Goal: Task Accomplishment & Management: Use online tool/utility

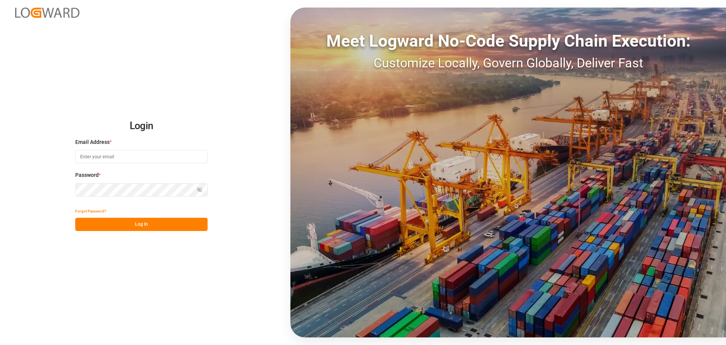
click at [130, 157] on input at bounding box center [141, 156] width 132 height 13
click at [125, 154] on input at bounding box center [141, 156] width 132 height 13
paste input "[EMAIL_ADDRESS][PERSON_NAME][DOMAIN_NAME]"
type input "[EMAIL_ADDRESS][PERSON_NAME][DOMAIN_NAME]"
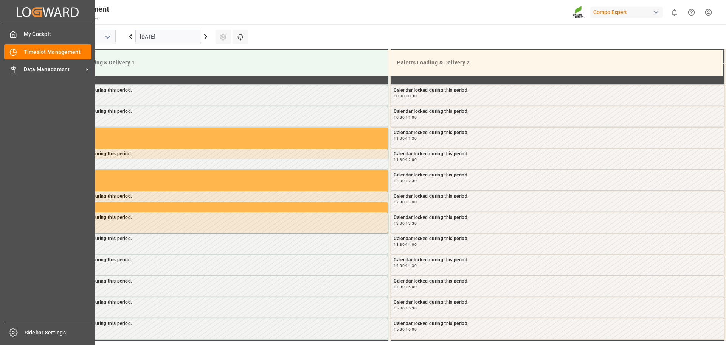
scroll to position [419, 0]
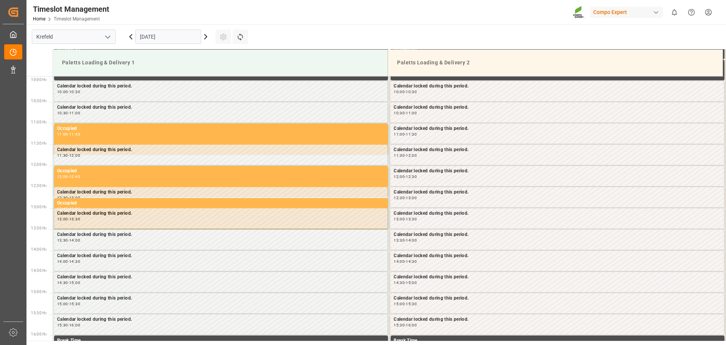
click at [329, 25] on main "[GEOGRAPHIC_DATA] [DATE] Settings Refresh Time Slots Paletts Loading & Delivery…" at bounding box center [375, 182] width 698 height 316
click at [205, 37] on icon at bounding box center [205, 36] width 9 height 9
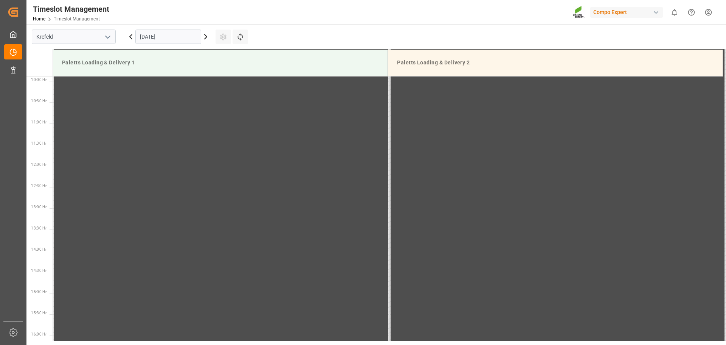
click at [205, 39] on icon at bounding box center [206, 36] width 2 height 5
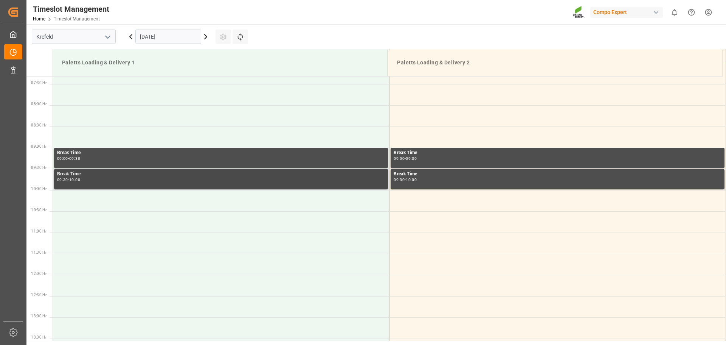
scroll to position [305, 0]
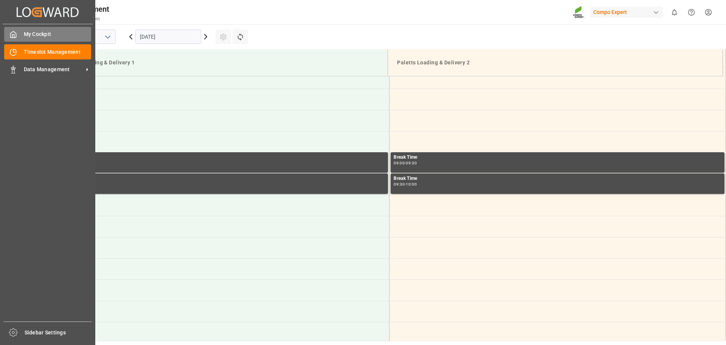
click at [28, 30] on div "My Cockpit My Cockpit" at bounding box center [47, 34] width 87 height 15
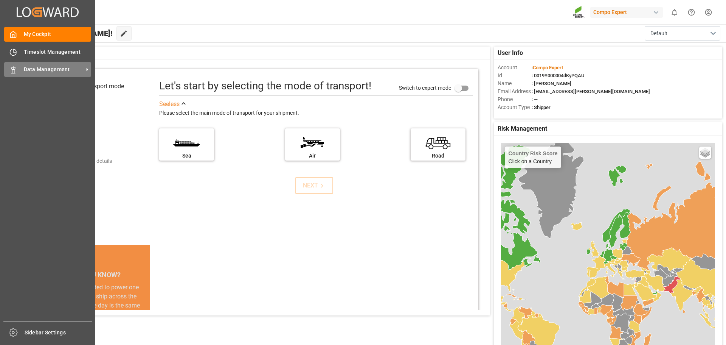
click at [70, 74] on div "Data Management Data Management" at bounding box center [47, 69] width 87 height 15
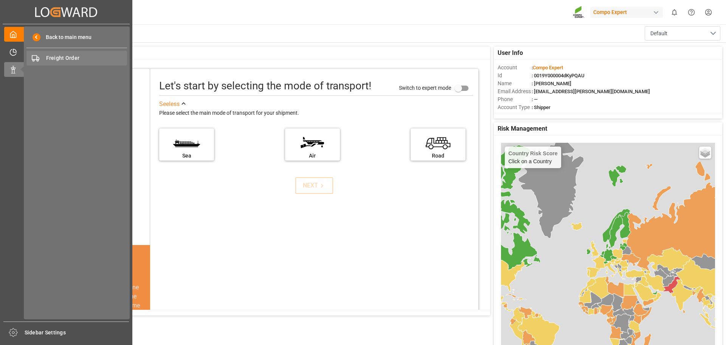
click at [66, 58] on span "Freight Order" at bounding box center [86, 58] width 81 height 8
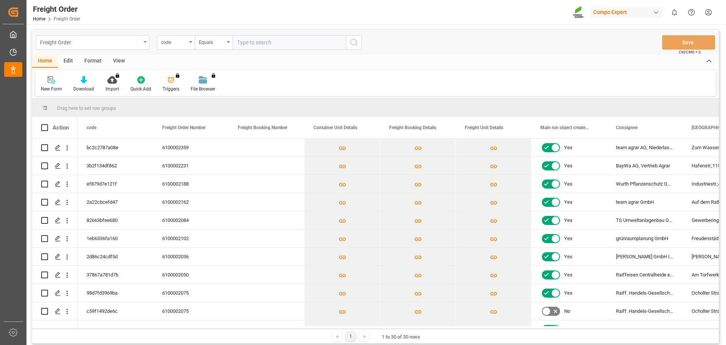
click at [137, 44] on div "Freight Order" at bounding box center [90, 41] width 101 height 9
click at [209, 43] on div "Equals" at bounding box center [212, 41] width 26 height 9
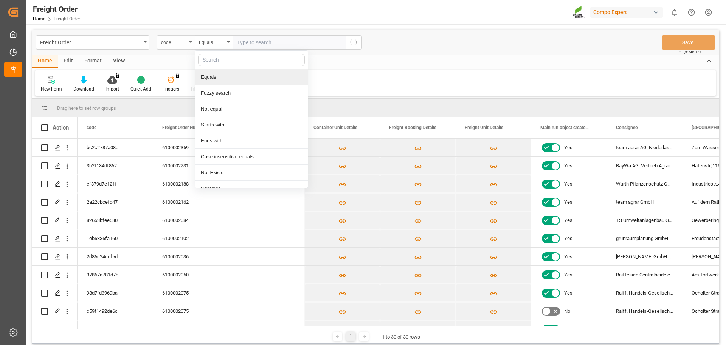
click at [176, 39] on div "code" at bounding box center [174, 41] width 26 height 9
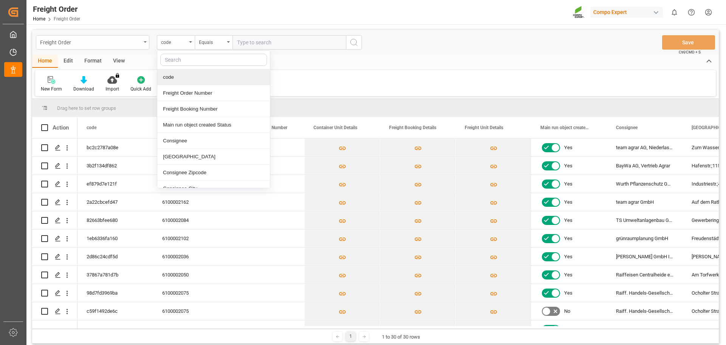
click at [135, 47] on div "Freight Order" at bounding box center [92, 42] width 113 height 14
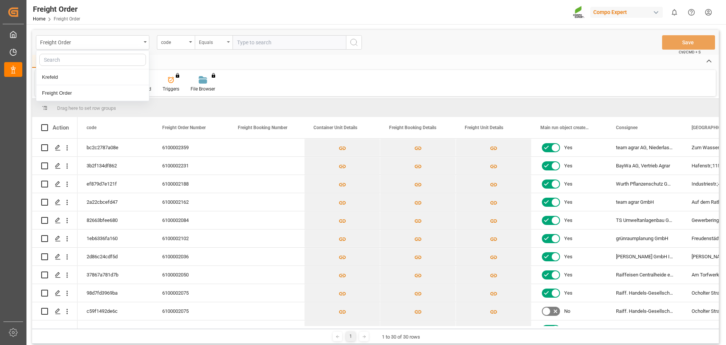
click at [207, 39] on div "Equals" at bounding box center [212, 41] width 26 height 9
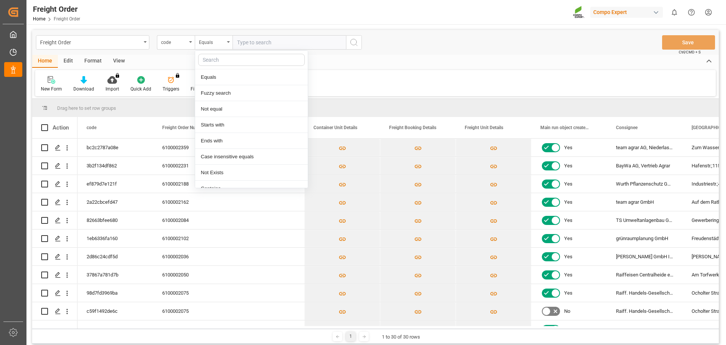
click at [261, 42] on input "text" at bounding box center [289, 42] width 113 height 14
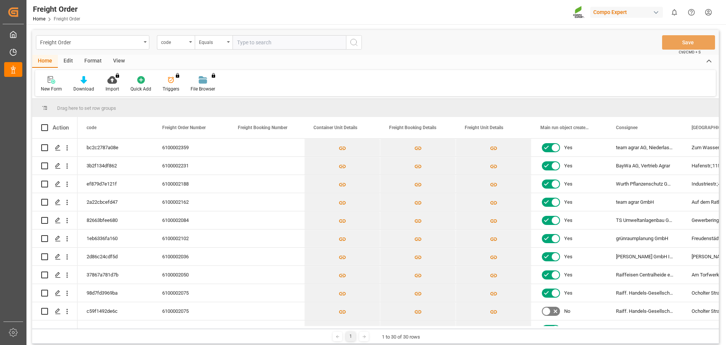
paste input "6100002359"
type input "6100002359"
click at [351, 44] on icon "search button" at bounding box center [354, 42] width 9 height 9
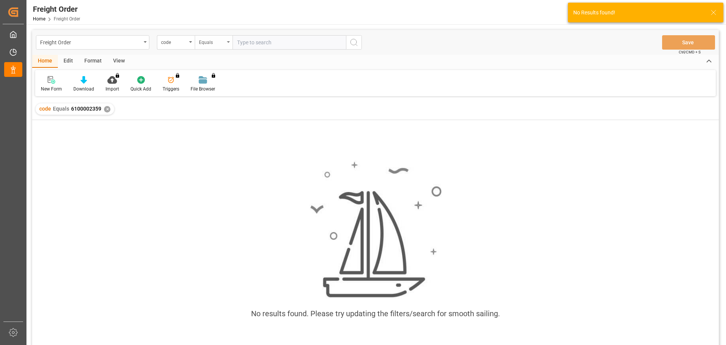
click at [222, 42] on div "Equals" at bounding box center [212, 41] width 26 height 9
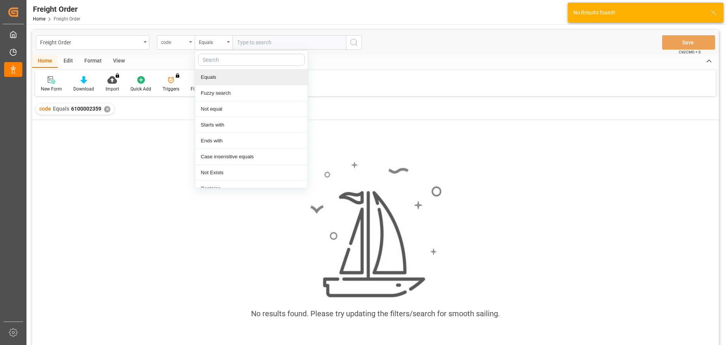
click at [191, 39] on div "code" at bounding box center [176, 42] width 38 height 14
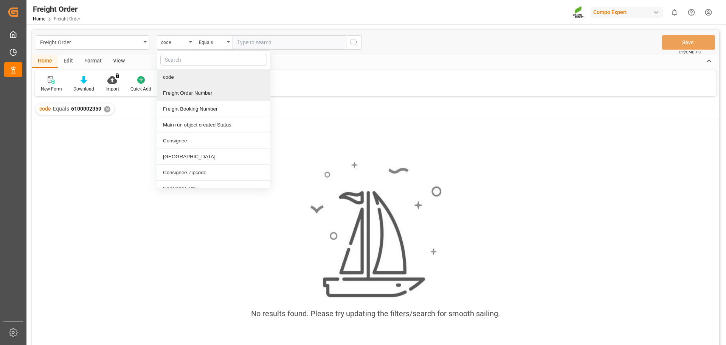
click at [213, 96] on div "Freight Order Number" at bounding box center [213, 93] width 113 height 16
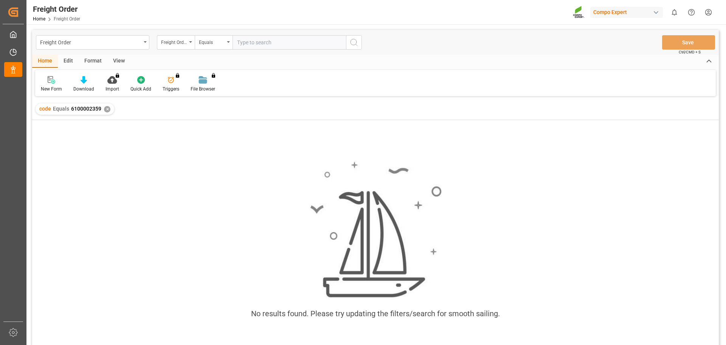
click at [284, 40] on input "text" at bounding box center [289, 42] width 113 height 14
paste input "6100002359"
type input "6100002359"
click at [354, 46] on icon "search button" at bounding box center [354, 42] width 9 height 9
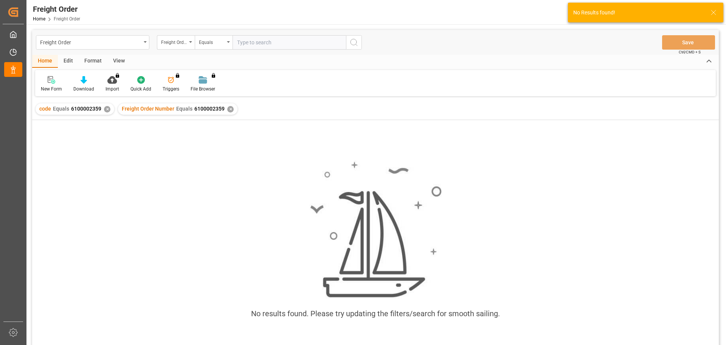
click at [107, 107] on div "✕" at bounding box center [107, 109] width 6 height 6
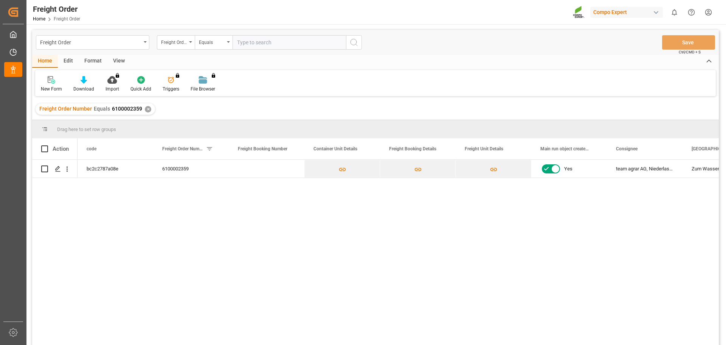
click at [336, 247] on div "bc2c2787a08e 6100002359 Yes team agrar AG, Niederlassung Schmölln Zum Wassertur…" at bounding box center [399, 255] width 642 height 190
click at [132, 168] on div "bc2c2787a08e" at bounding box center [116, 169] width 76 height 18
click at [146, 211] on div "bc2c2787a08e 6100002359 Yes team agrar AG, Niederlassung Schmölln Zum Wassertur…" at bounding box center [399, 255] width 642 height 190
click at [695, 170] on div "Zum Wasserturm;80" at bounding box center [721, 169] width 76 height 18
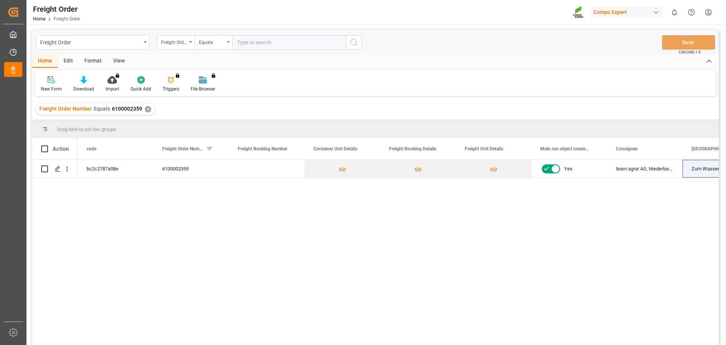
drag, startPoint x: 661, startPoint y: 191, endPoint x: 570, endPoint y: 195, distance: 91.3
click at [571, 192] on div "bc2c2787a08e 6100002359 Yes team agrar AG, Niederlassung Schmölln Zum Wassertur…" at bounding box center [399, 255] width 642 height 190
click at [569, 230] on div "bc2c2787a08e 6100002359 Yes team agrar AG, Niederlassung Schmölln Zum Wassertur…" at bounding box center [399, 255] width 642 height 190
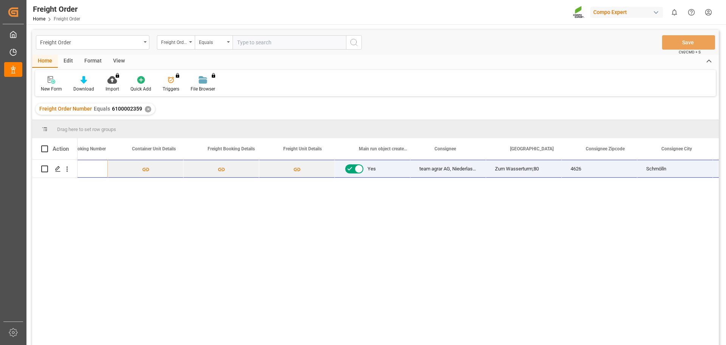
scroll to position [0, 166]
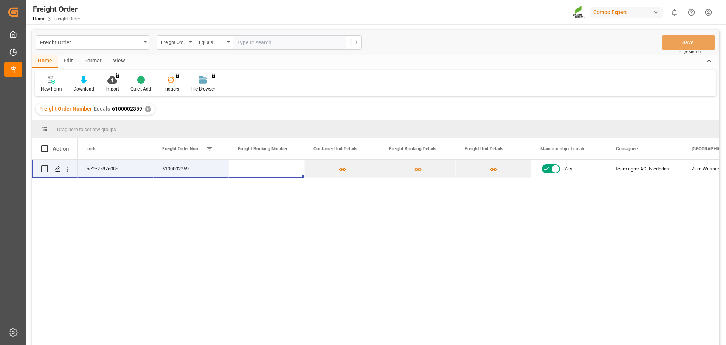
drag, startPoint x: 233, startPoint y: 171, endPoint x: -34, endPoint y: 138, distance: 268.7
click at [0, 138] on html "Created by potrace 1.15, written by [PERSON_NAME] [DATE]-[DATE] Created by potr…" at bounding box center [363, 172] width 726 height 345
click at [227, 226] on div "Yes team agrar AG, Niederlassung Schmölln Zum Wasserturm;80 4626 6100002359 bc2…" at bounding box center [399, 255] width 642 height 190
drag, startPoint x: 78, startPoint y: 190, endPoint x: 55, endPoint y: 175, distance: 26.9
click at [78, 190] on div "Yes team agrar AG, Niederlassung Schmölln Zum Wasserturm;80 4626 6100002359 bc2…" at bounding box center [399, 255] width 642 height 190
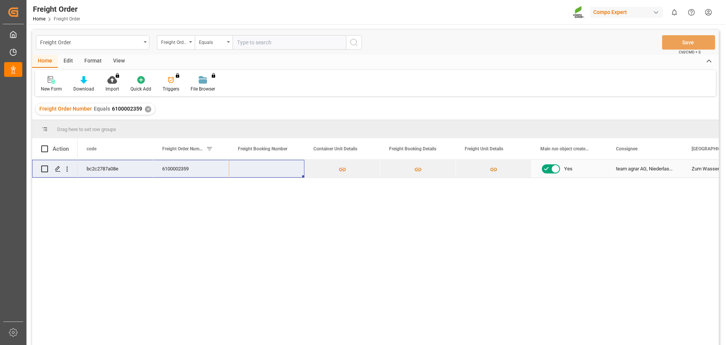
click at [44, 168] on input "Press Space to toggle row selection (unchecked)" at bounding box center [44, 168] width 7 height 7
checkbox input "true"
click at [64, 170] on icon "open menu" at bounding box center [67, 169] width 8 height 8
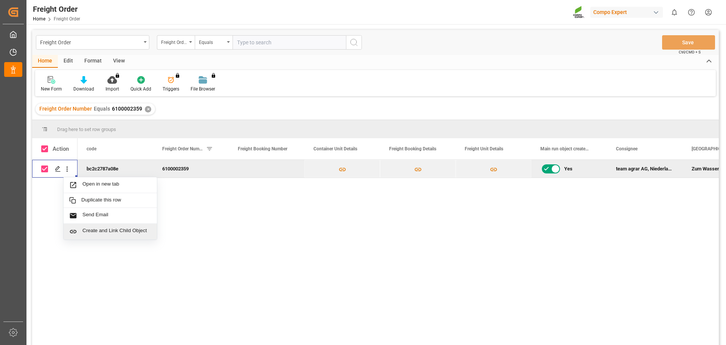
click at [261, 252] on div "Yes team agrar AG, Niederlassung Schmölln Zum Wasserturm;80 4626 6100002359 bc2…" at bounding box center [399, 255] width 642 height 190
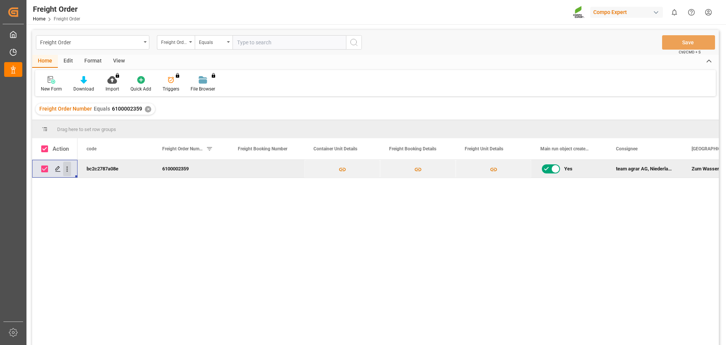
click at [70, 168] on icon "open menu" at bounding box center [67, 169] width 8 height 8
click at [54, 169] on div "Press SPACE to deselect this row." at bounding box center [57, 169] width 11 height 14
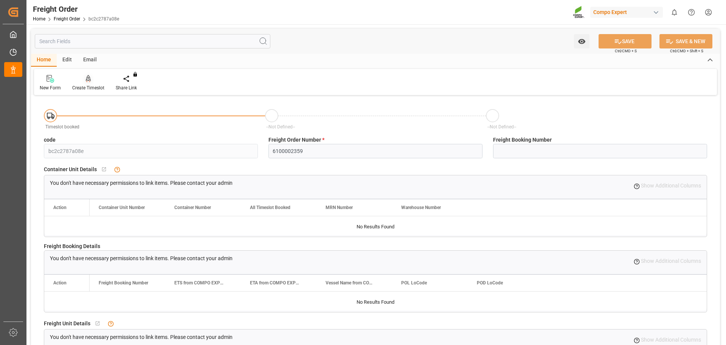
click at [96, 84] on div "Create Timeslot" at bounding box center [88, 87] width 32 height 7
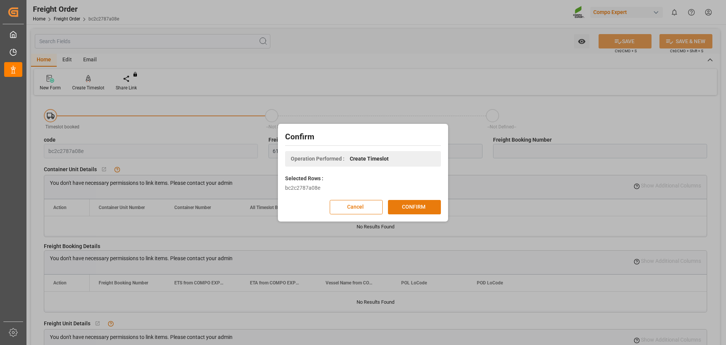
click at [407, 203] on button "CONFIRM" at bounding box center [414, 207] width 53 height 14
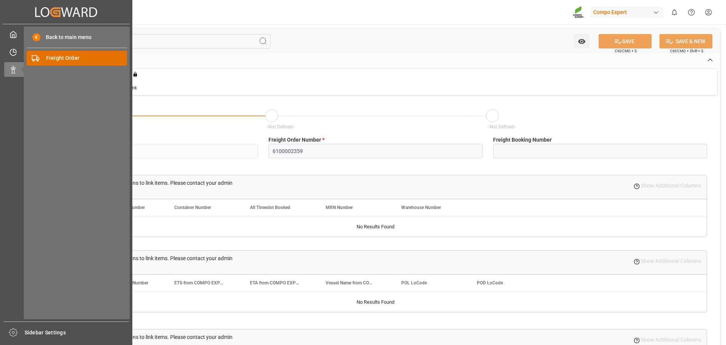
click at [61, 58] on span "Freight Order" at bounding box center [86, 58] width 81 height 8
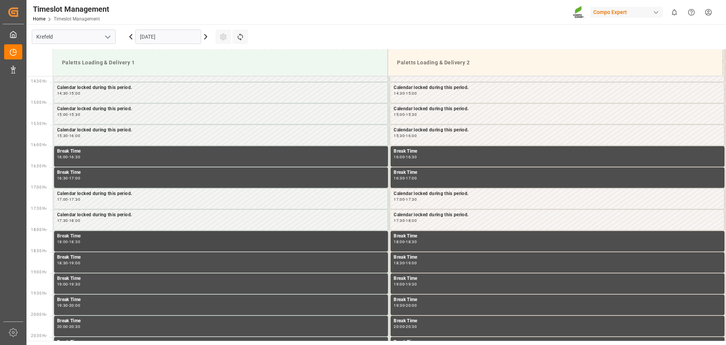
scroll to position [753, 0]
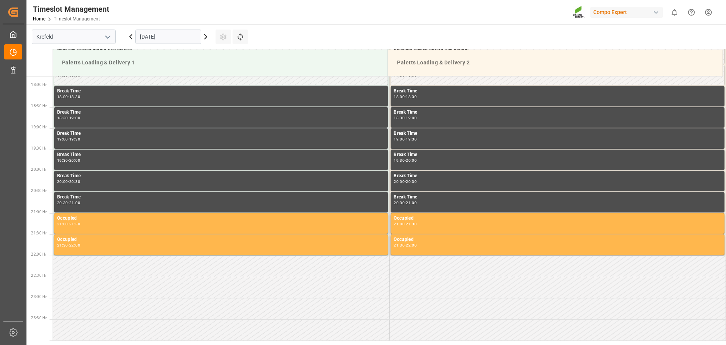
click at [207, 36] on icon at bounding box center [205, 36] width 9 height 9
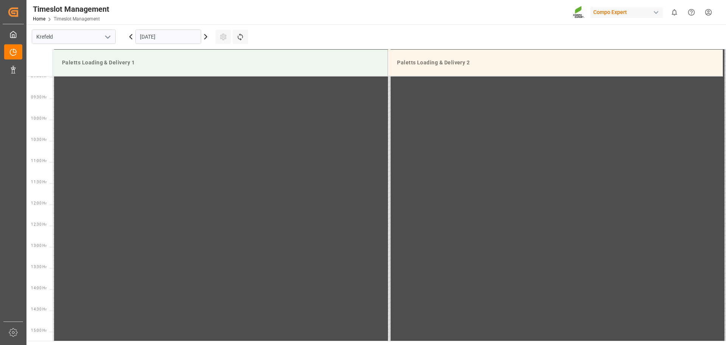
scroll to position [419, 0]
click at [207, 36] on icon at bounding box center [205, 36] width 9 height 9
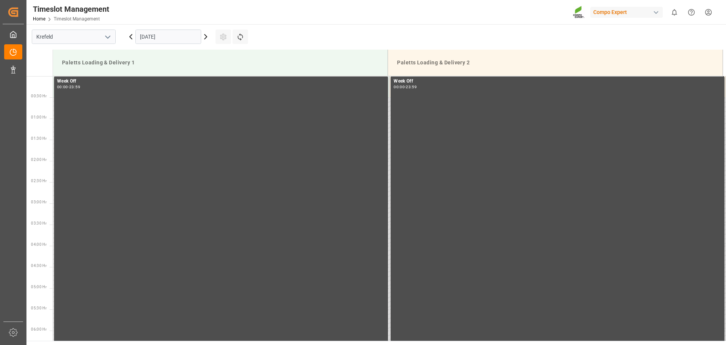
click at [207, 37] on icon at bounding box center [206, 36] width 2 height 5
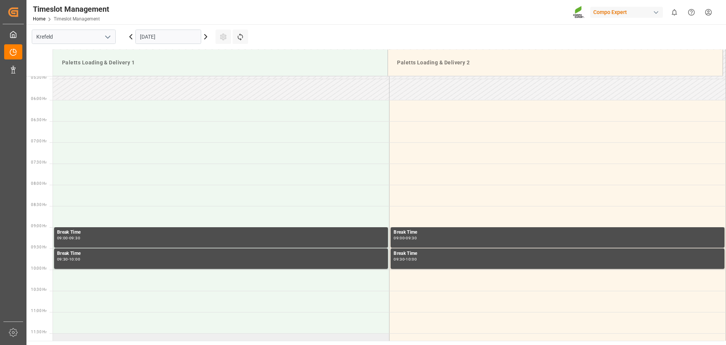
scroll to position [230, 0]
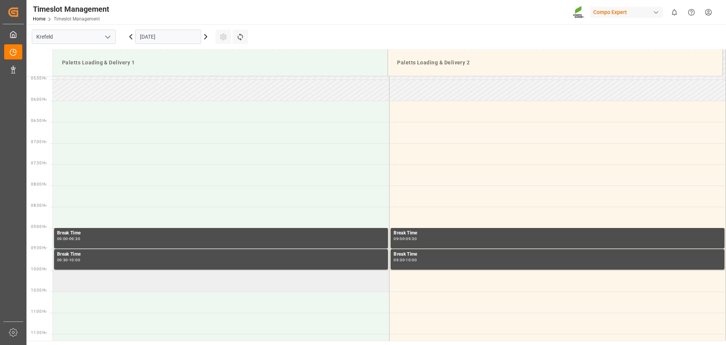
click at [87, 285] on td at bounding box center [221, 280] width 337 height 21
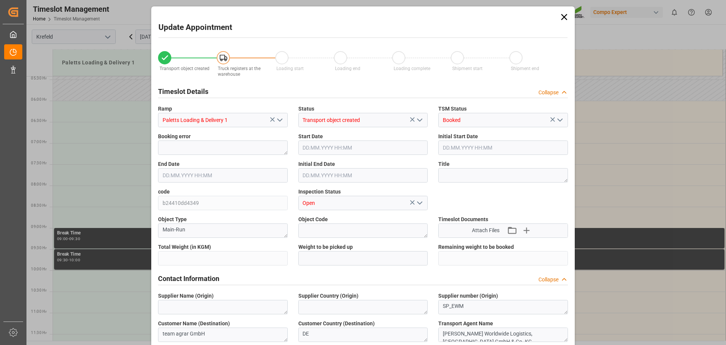
type input "7275"
type input "0"
type input "13.10.2025 10:00"
type input "13.10.2025 10:30"
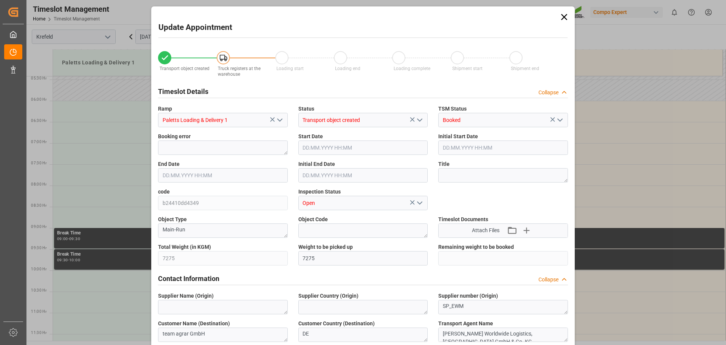
type input "06.10.2025 14:48"
type input "10.10.2025 08:47"
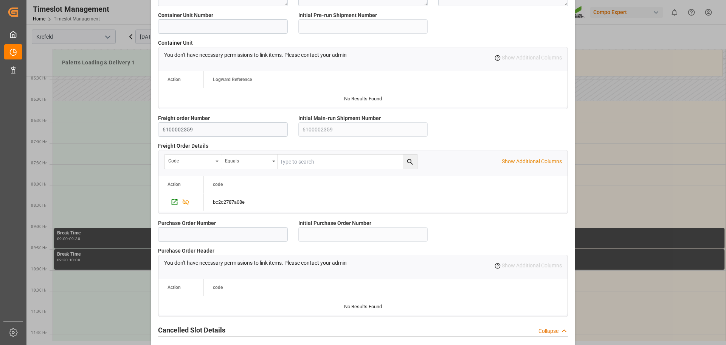
scroll to position [651, 0]
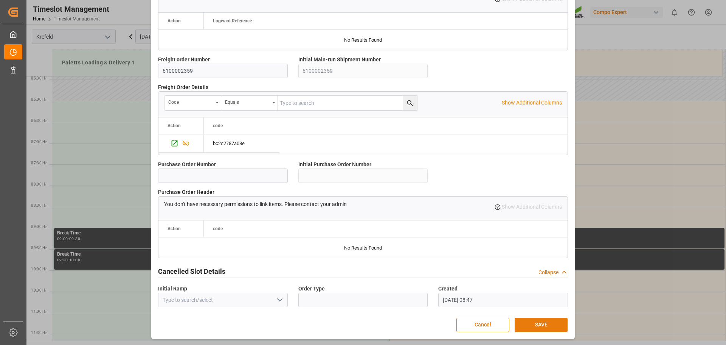
click at [529, 325] on button "SAVE" at bounding box center [541, 324] width 53 height 14
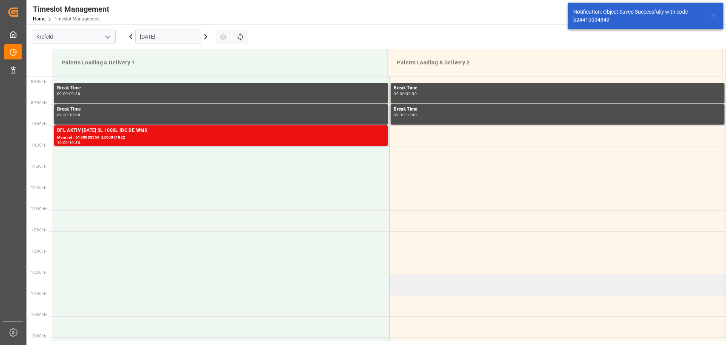
scroll to position [376, 0]
